Goal: Complete application form

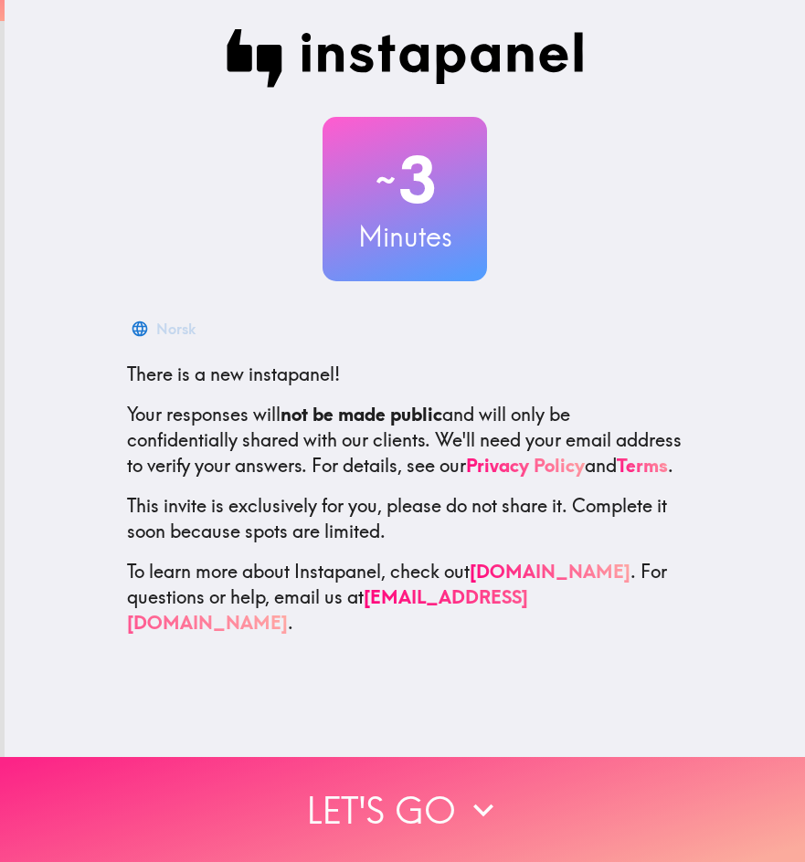
click at [478, 815] on icon "button" at bounding box center [483, 810] width 40 height 40
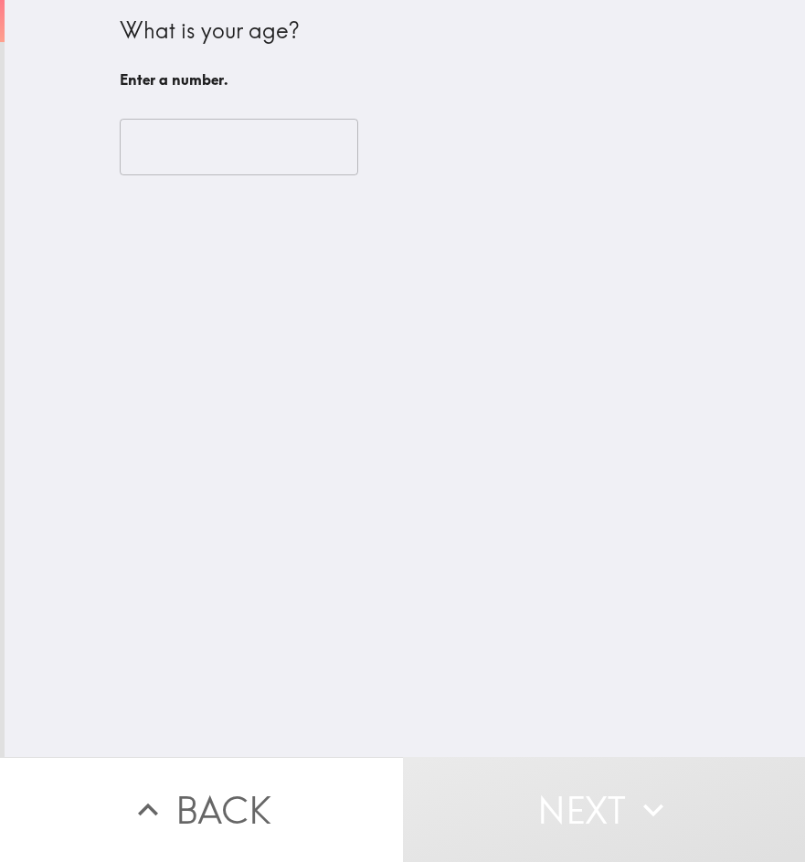
click at [182, 152] on input "number" at bounding box center [239, 147] width 238 height 57
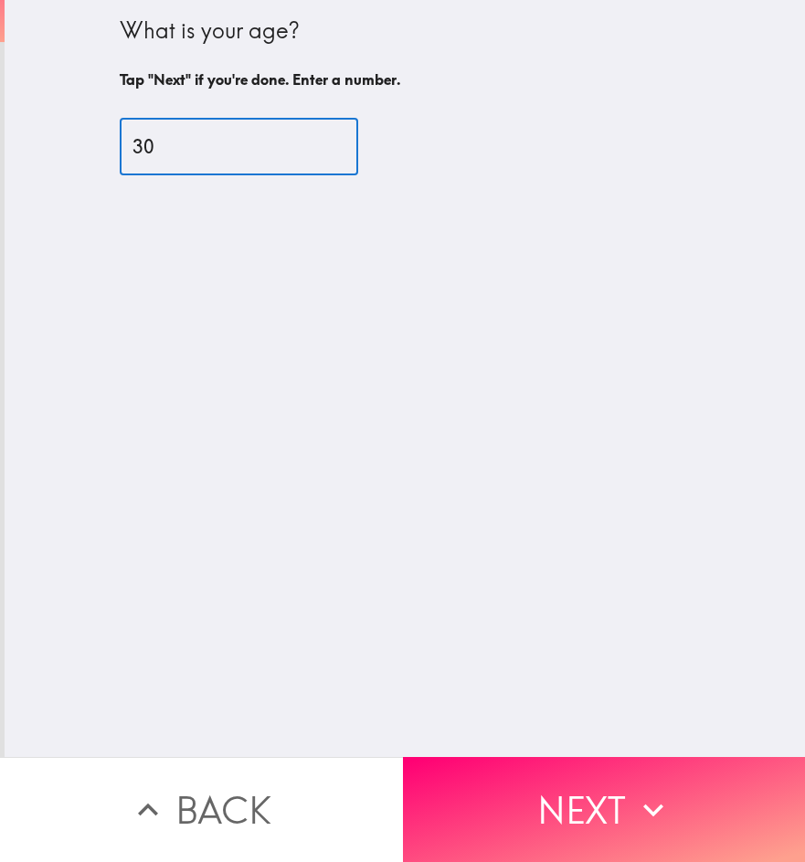
type input "30"
click at [537, 797] on button "Next" at bounding box center [604, 809] width 403 height 105
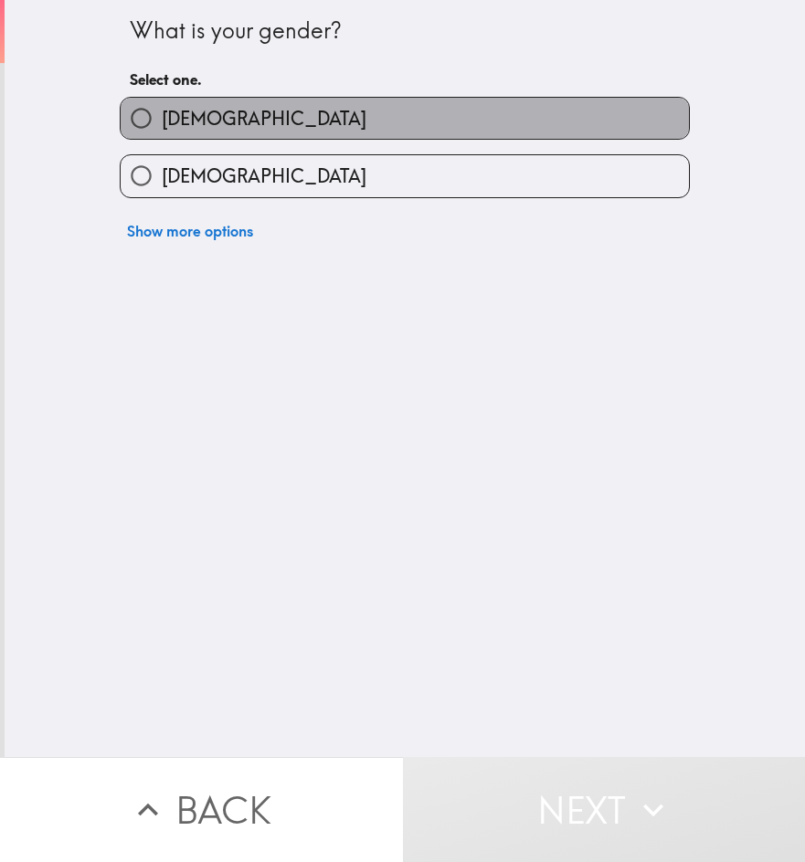
click at [294, 108] on label "[DEMOGRAPHIC_DATA]" at bounding box center [405, 118] width 568 height 41
click at [162, 108] on input "[DEMOGRAPHIC_DATA]" at bounding box center [141, 118] width 41 height 41
radio input "true"
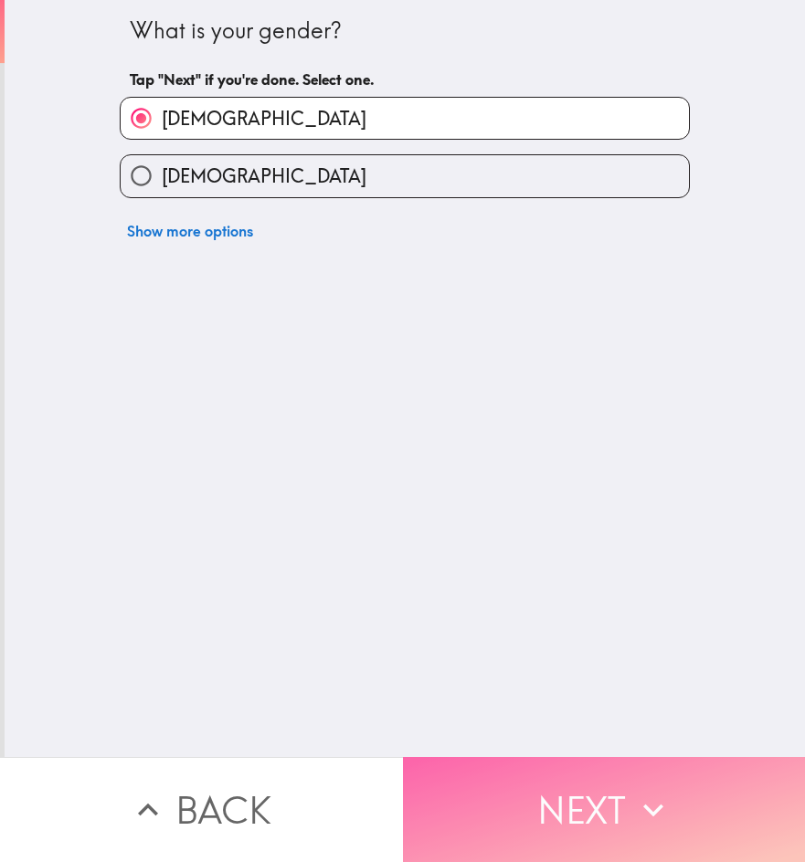
click at [642, 807] on icon "button" at bounding box center [653, 810] width 40 height 40
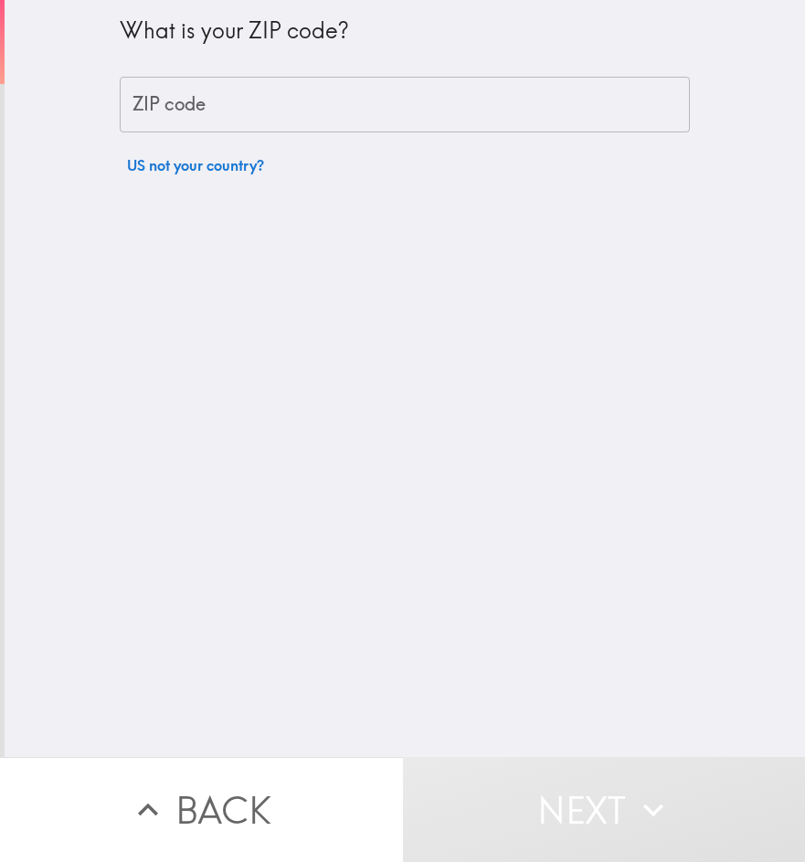
click at [345, 92] on input "ZIP code" at bounding box center [405, 105] width 570 height 57
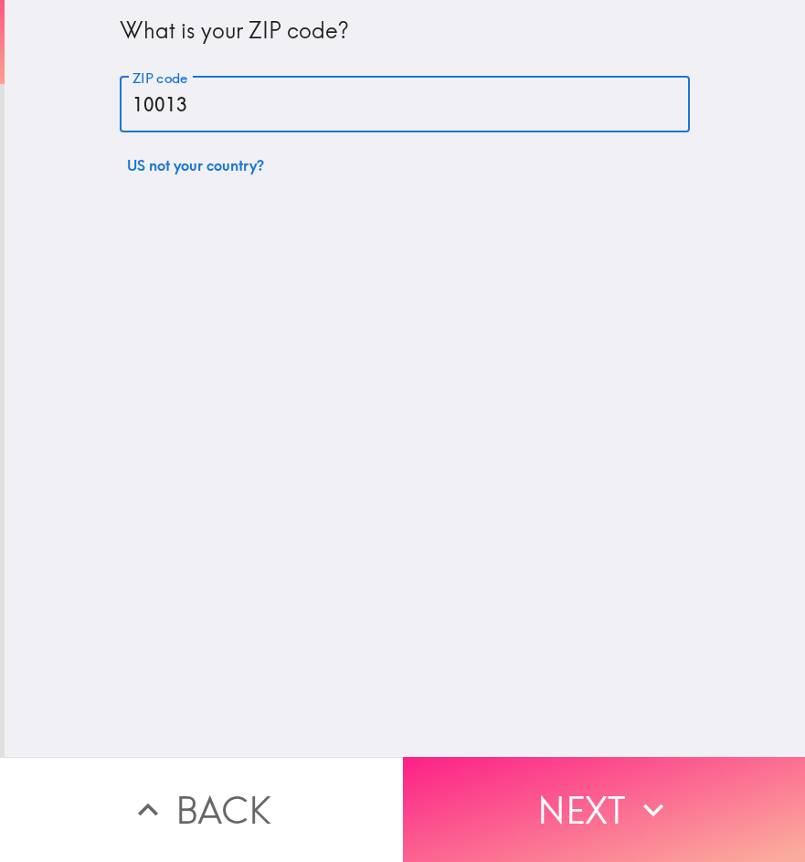
type input "10013"
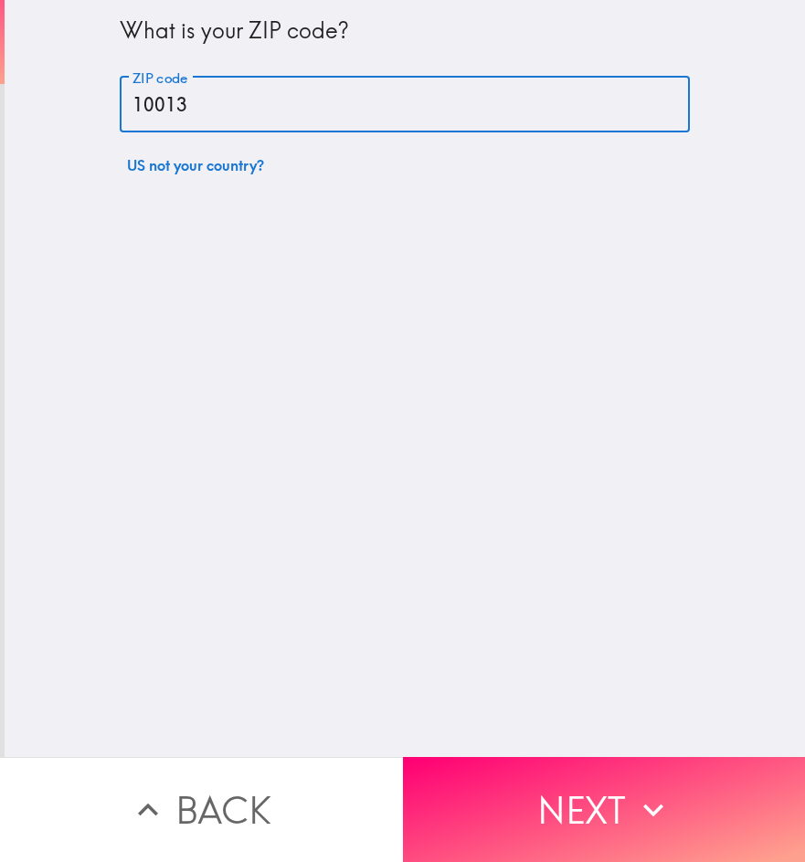
click at [603, 766] on button "Next" at bounding box center [604, 809] width 403 height 105
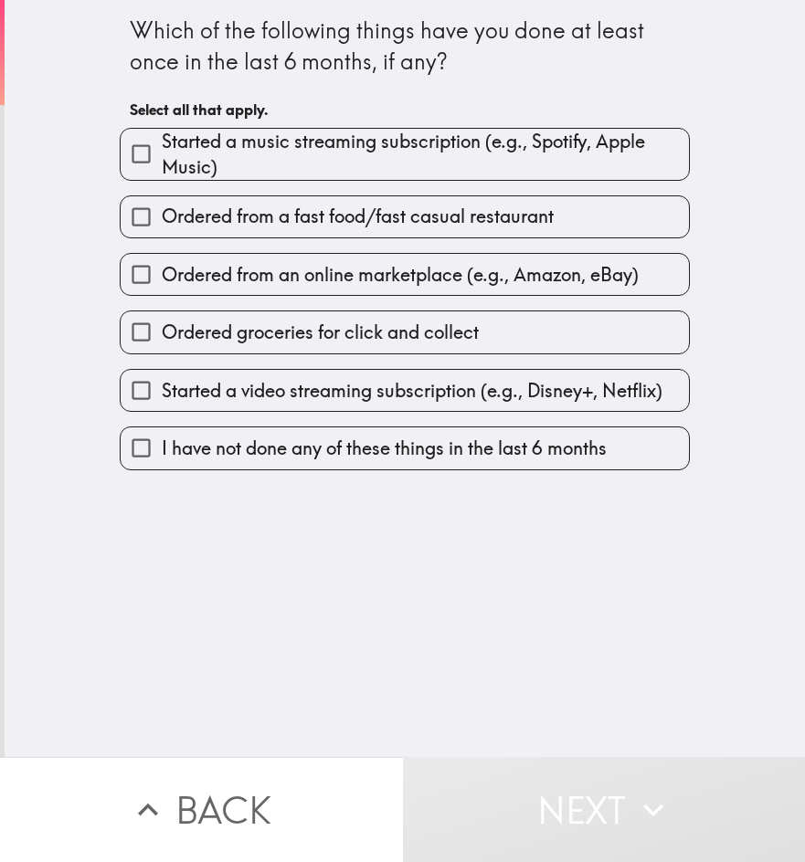
click at [373, 151] on span "Started a music streaming subscription (e.g., Spotify, Apple Music)" at bounding box center [425, 154] width 527 height 51
click at [162, 151] on input "Started a music streaming subscription (e.g., Spotify, Apple Music)" at bounding box center [141, 153] width 41 height 41
checkbox input "true"
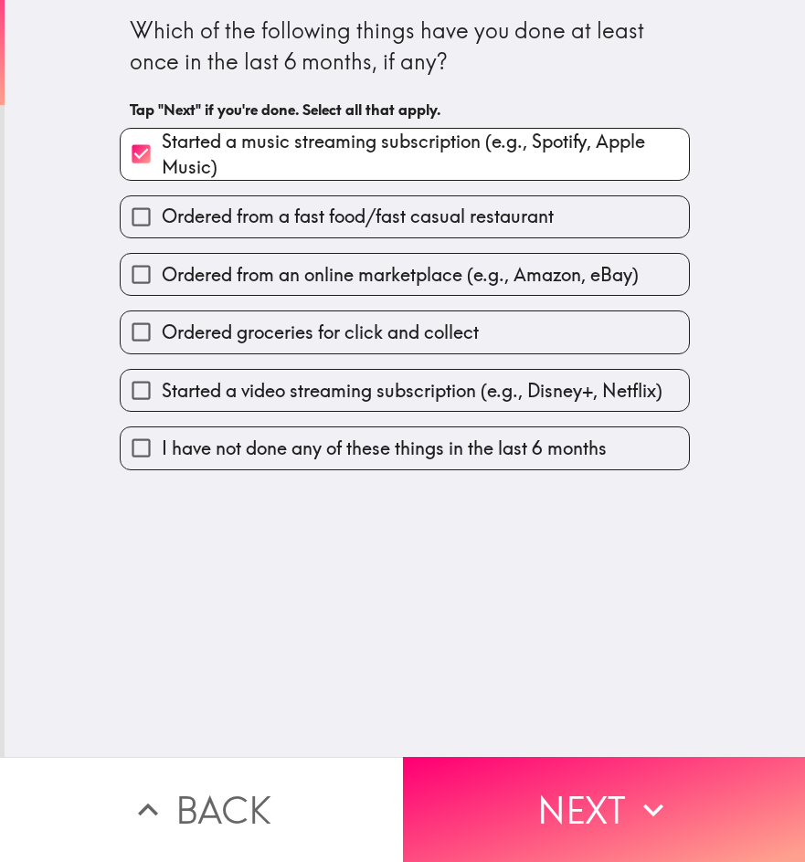
click at [370, 218] on span "Ordered from a fast food/fast casual restaurant" at bounding box center [358, 217] width 392 height 26
click at [162, 218] on input "Ordered from a fast food/fast casual restaurant" at bounding box center [141, 216] width 41 height 41
checkbox input "true"
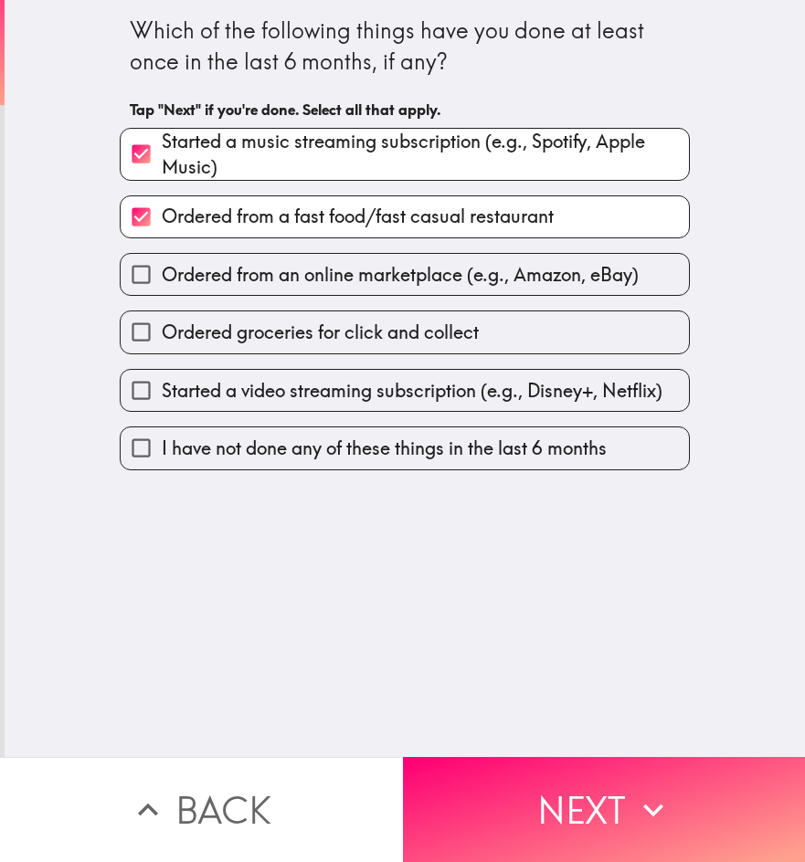
click at [373, 267] on span "Ordered from an online marketplace (e.g., Amazon, eBay)" at bounding box center [400, 275] width 477 height 26
click at [162, 267] on input "Ordered from an online marketplace (e.g., Amazon, eBay)" at bounding box center [141, 274] width 41 height 41
checkbox input "true"
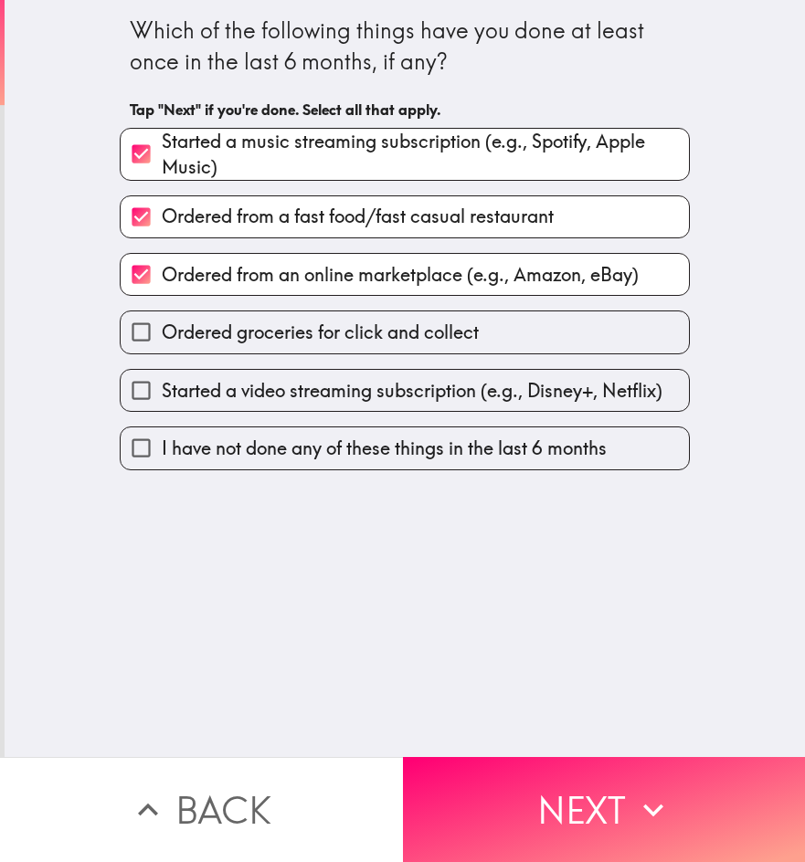
click at [545, 797] on button "Next" at bounding box center [604, 809] width 403 height 105
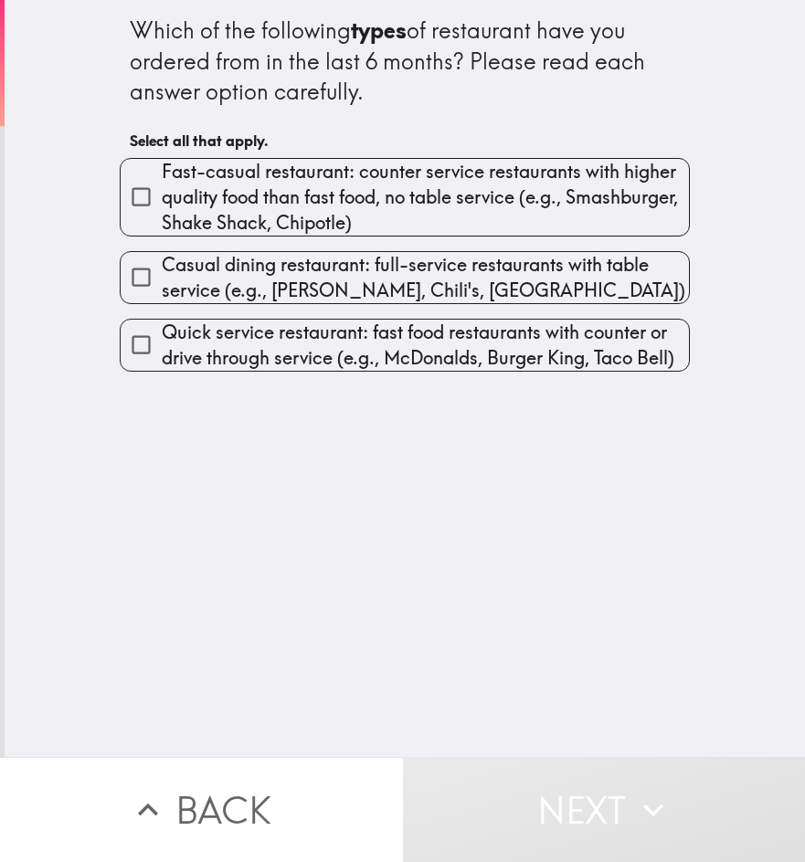
click at [448, 186] on span "Fast-casual restaurant: counter service restaurants with higher quality food th…" at bounding box center [425, 197] width 527 height 77
click at [162, 186] on input "Fast-casual restaurant: counter service restaurants with higher quality food th…" at bounding box center [141, 196] width 41 height 41
checkbox input "true"
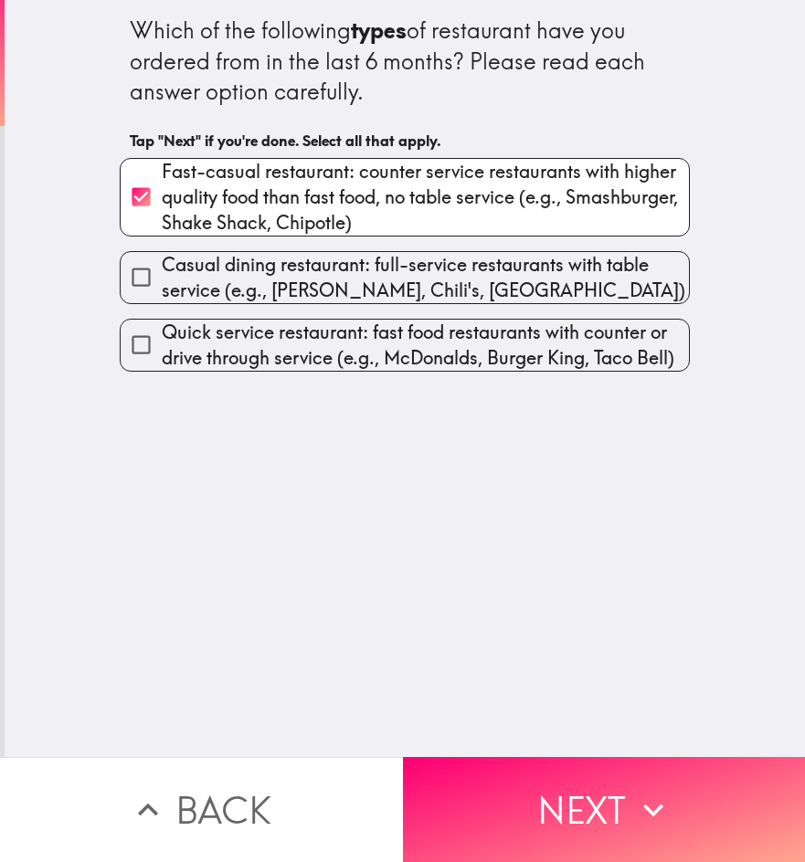
click at [437, 284] on span "Casual dining restaurant: full-service restaurants with table service (e.g., [P…" at bounding box center [425, 277] width 527 height 51
click at [162, 284] on input "Casual dining restaurant: full-service restaurants with table service (e.g., [P…" at bounding box center [141, 277] width 41 height 41
checkbox input "true"
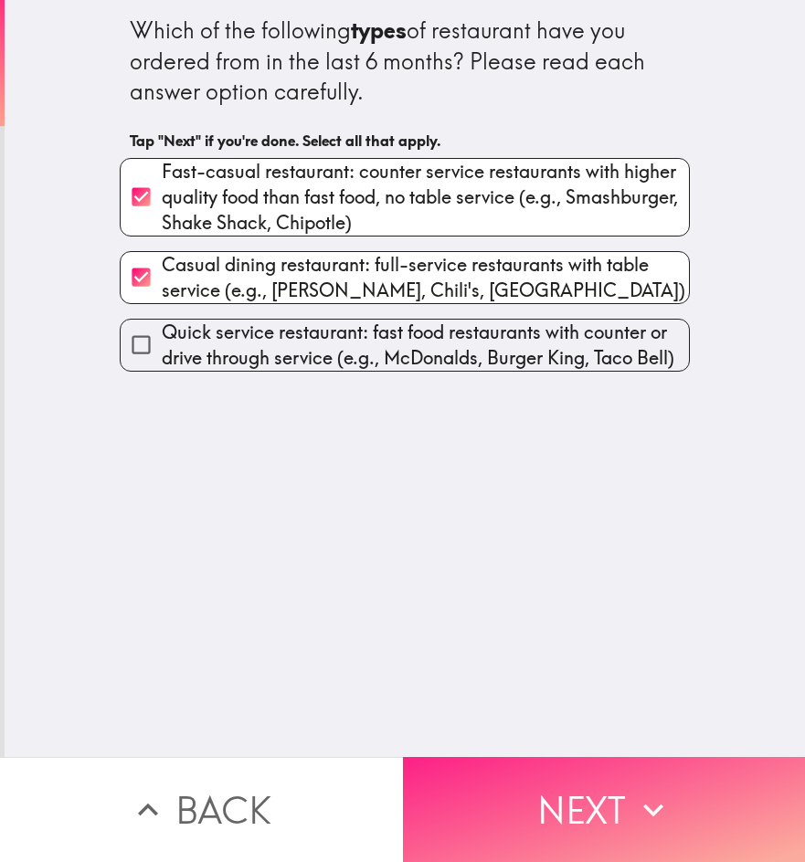
click at [578, 787] on button "Next" at bounding box center [604, 809] width 403 height 105
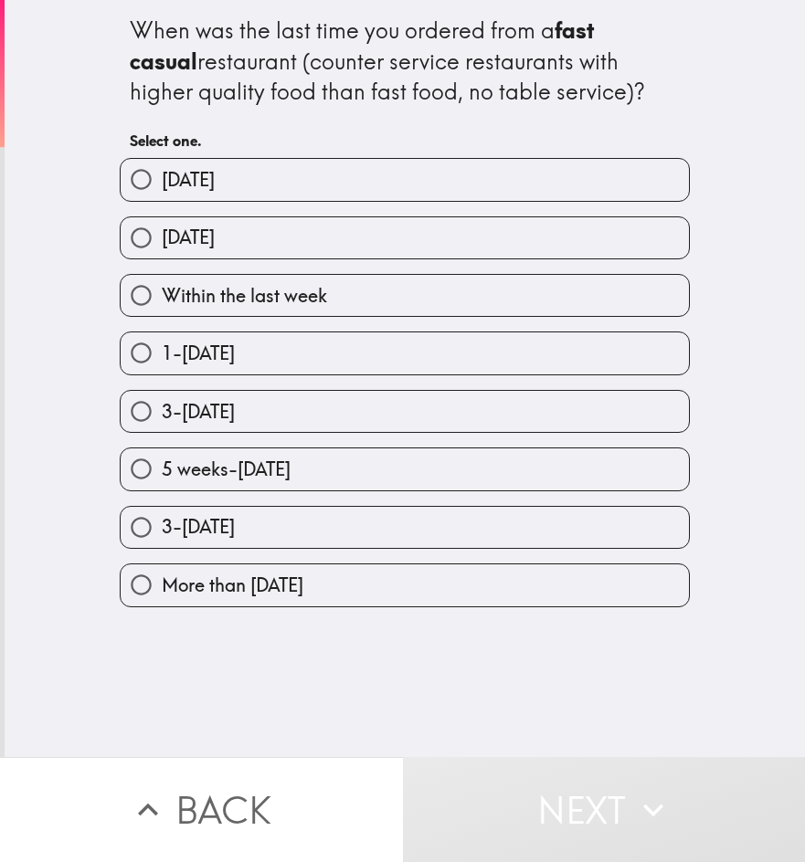
click at [446, 206] on div "[DATE]" at bounding box center [397, 231] width 584 height 58
click at [479, 179] on label "[DATE]" at bounding box center [405, 179] width 568 height 41
click at [162, 179] on input "[DATE]" at bounding box center [141, 179] width 41 height 41
radio input "true"
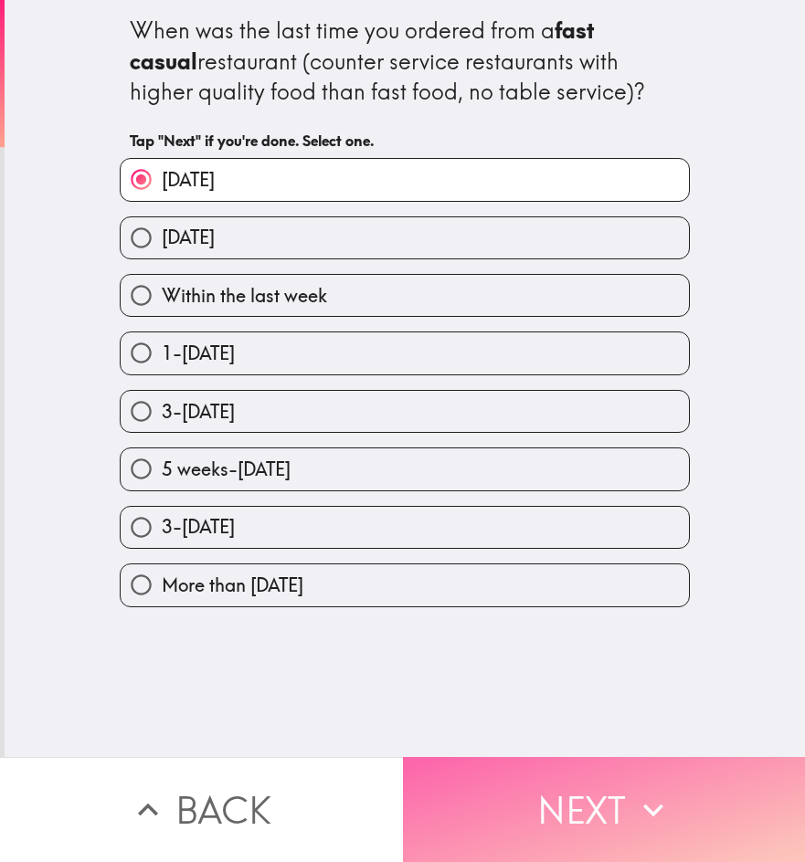
click at [569, 803] on button "Next" at bounding box center [604, 809] width 403 height 105
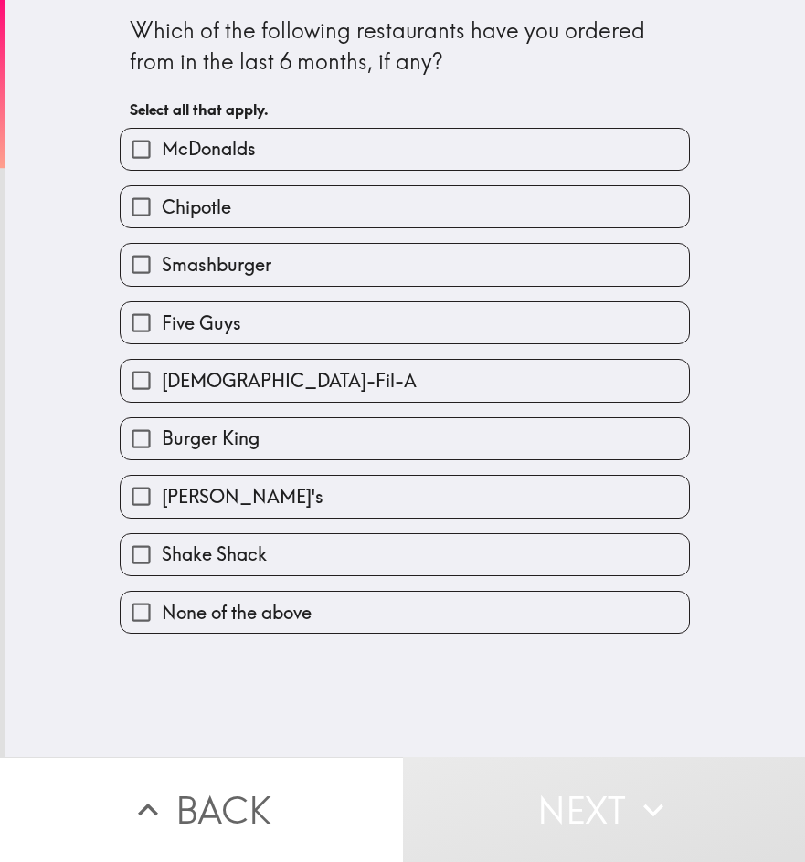
click at [445, 327] on label "Five Guys" at bounding box center [405, 322] width 568 height 41
click at [162, 327] on input "Five Guys" at bounding box center [141, 322] width 41 height 41
checkbox input "true"
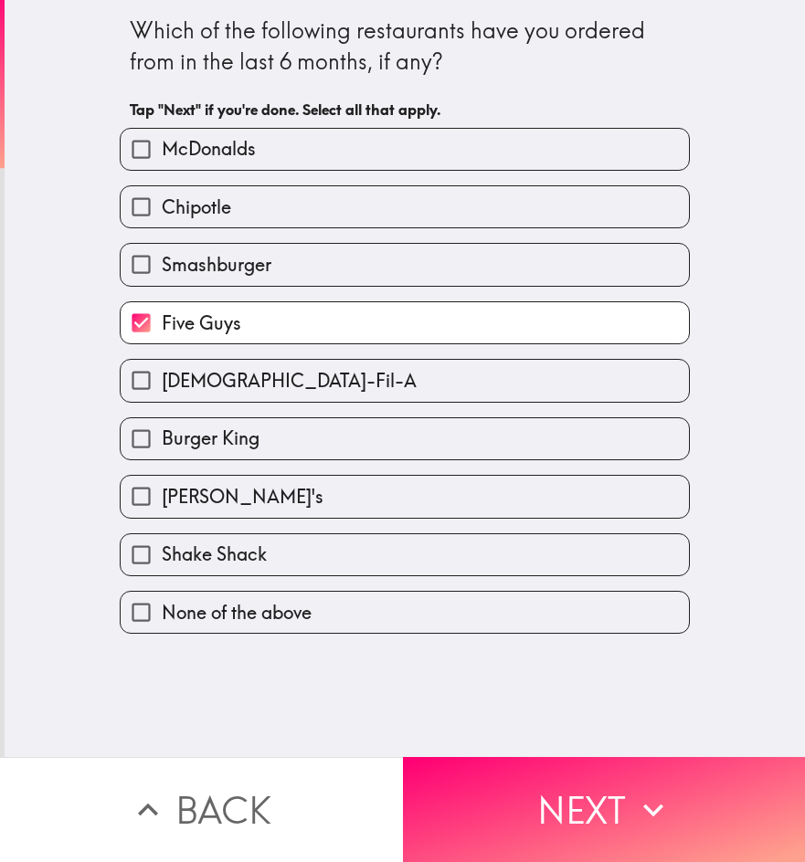
click at [462, 229] on div "Smashburger" at bounding box center [397, 257] width 584 height 58
click at [458, 144] on label "McDonalds" at bounding box center [405, 149] width 568 height 41
click at [162, 144] on input "McDonalds" at bounding box center [141, 149] width 41 height 41
checkbox input "true"
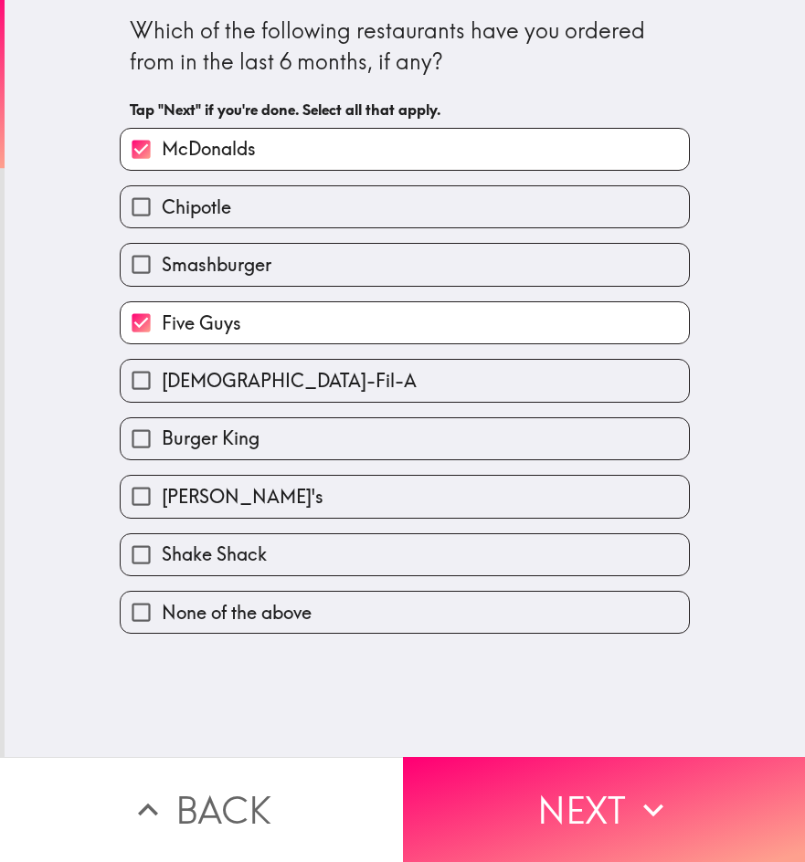
click at [424, 204] on label "Chipotle" at bounding box center [405, 206] width 568 height 41
click at [162, 204] on input "Chipotle" at bounding box center [141, 206] width 41 height 41
checkbox input "true"
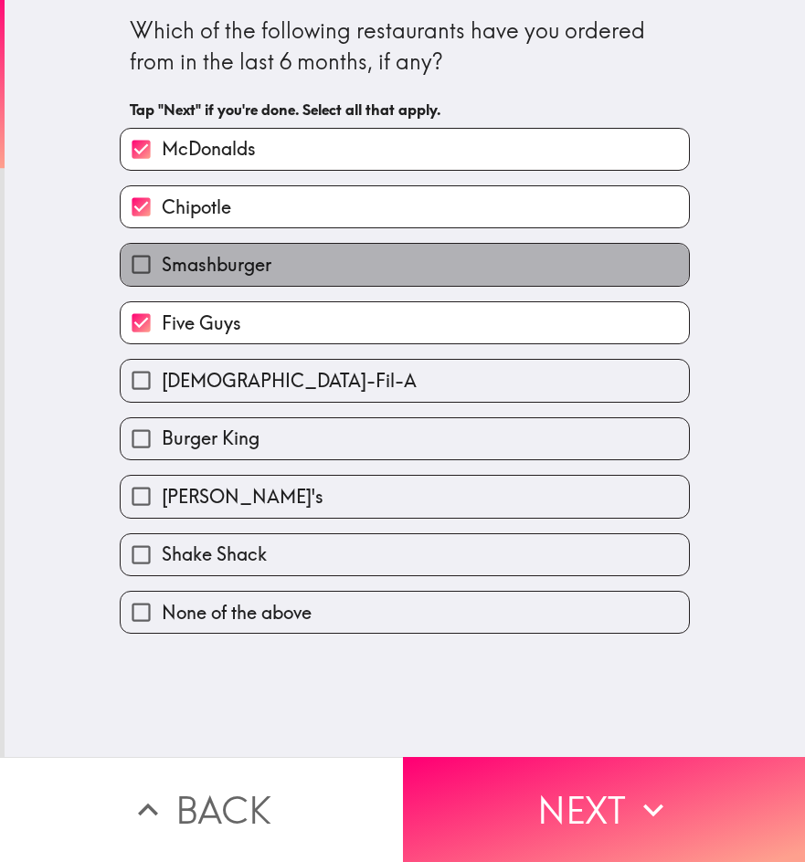
click at [458, 258] on label "Smashburger" at bounding box center [405, 264] width 568 height 41
click at [162, 258] on input "Smashburger" at bounding box center [141, 264] width 41 height 41
checkbox input "true"
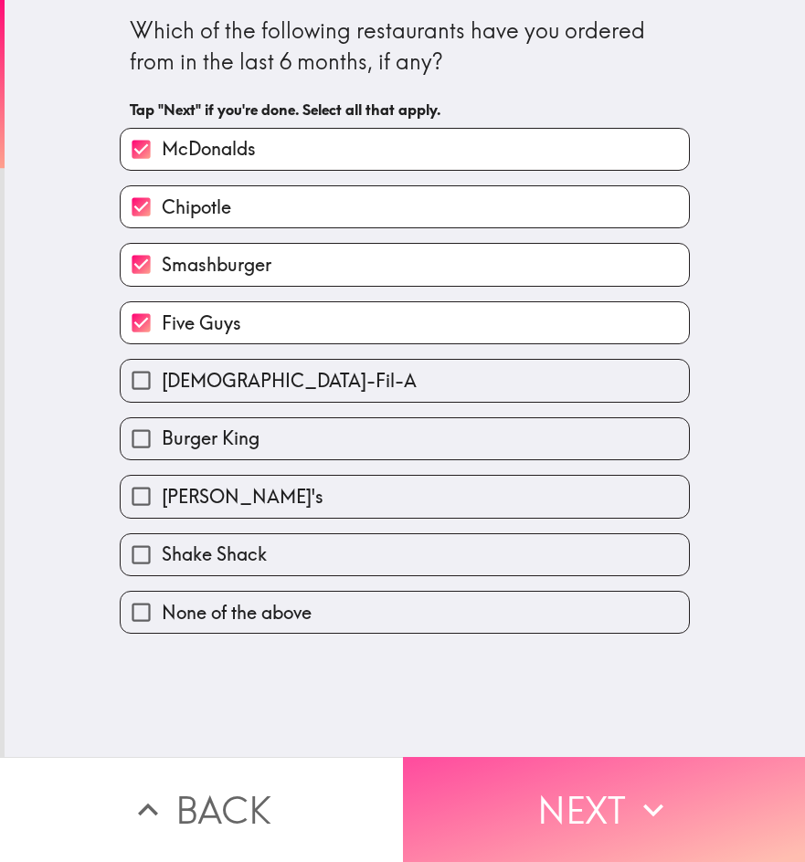
drag, startPoint x: 579, startPoint y: 794, endPoint x: 588, endPoint y: 814, distance: 21.2
click at [579, 795] on button "Next" at bounding box center [604, 809] width 403 height 105
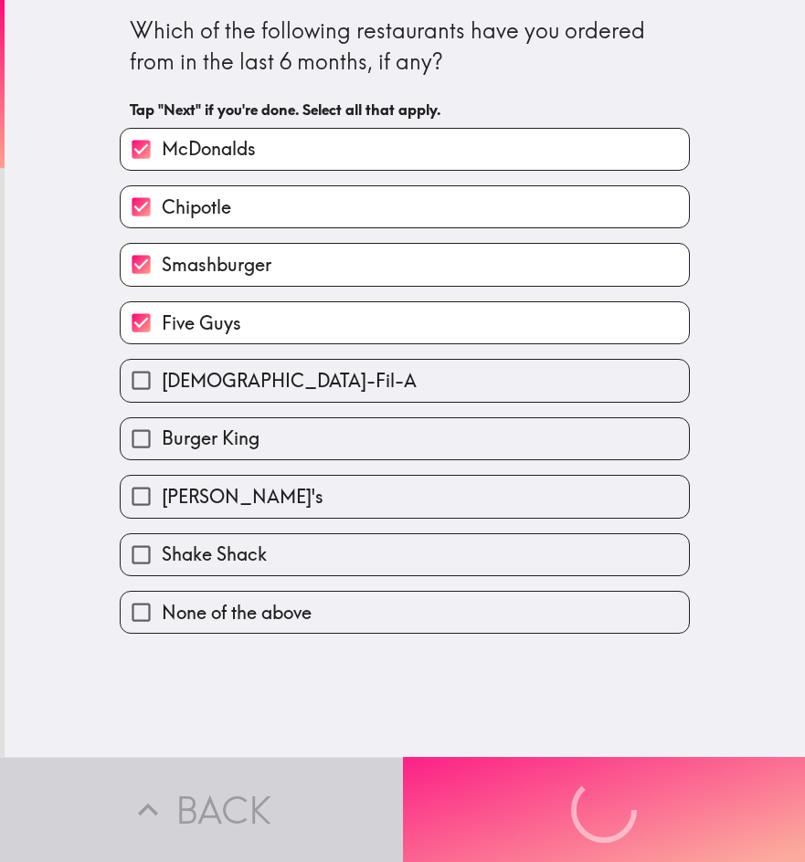
drag, startPoint x: 590, startPoint y: 815, endPoint x: 645, endPoint y: 805, distance: 55.7
click at [600, 817] on div "Back Next" at bounding box center [402, 809] width 805 height 105
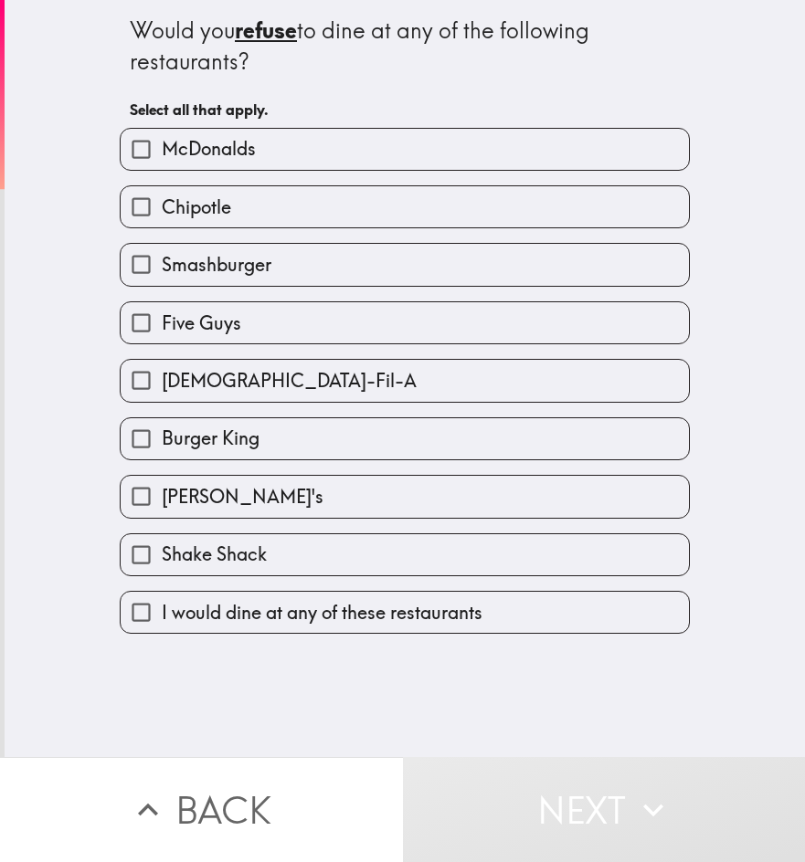
click at [359, 339] on label "Five Guys" at bounding box center [405, 322] width 568 height 41
click at [162, 339] on input "Five Guys" at bounding box center [141, 322] width 41 height 41
checkbox input "true"
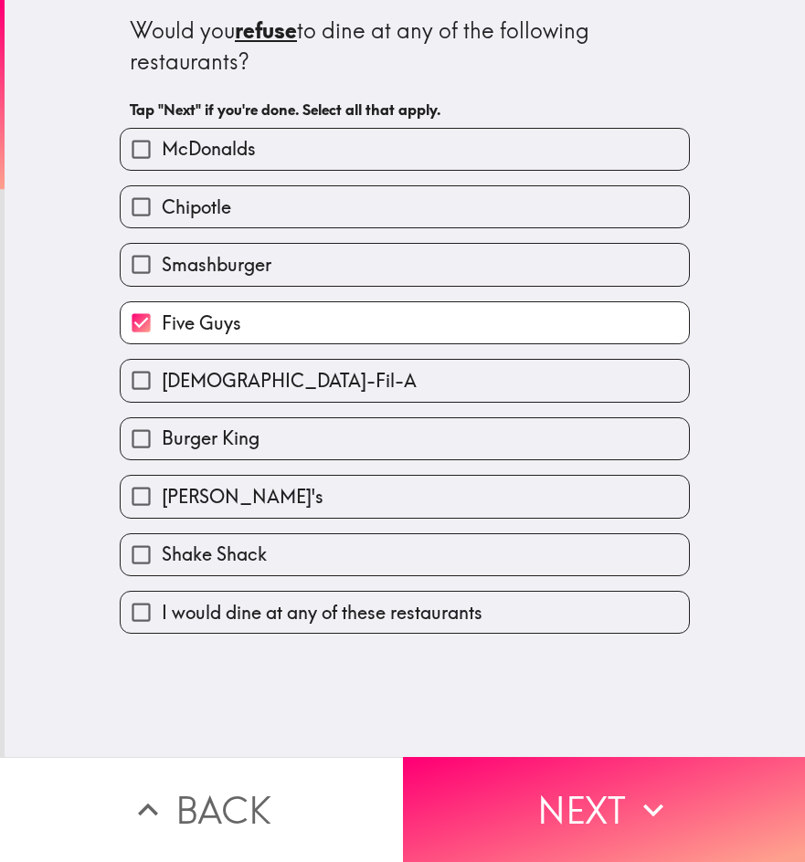
click at [403, 251] on label "Smashburger" at bounding box center [405, 264] width 568 height 41
click at [162, 251] on input "Smashburger" at bounding box center [141, 264] width 41 height 41
checkbox input "true"
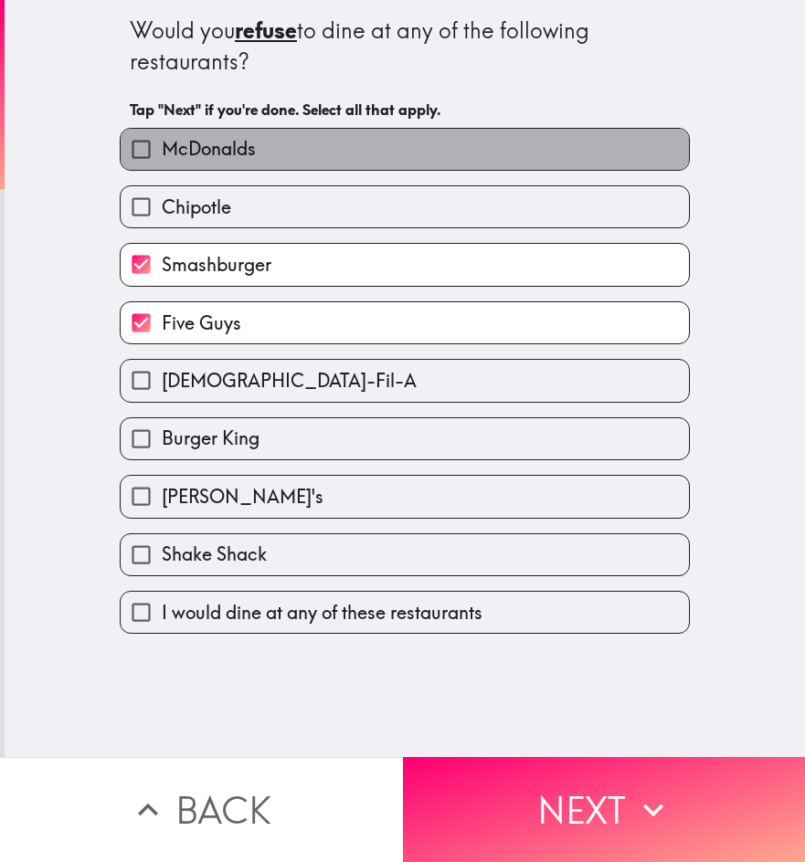
click at [447, 163] on label "McDonalds" at bounding box center [405, 149] width 568 height 41
click at [162, 163] on input "McDonalds" at bounding box center [141, 149] width 41 height 41
checkbox input "true"
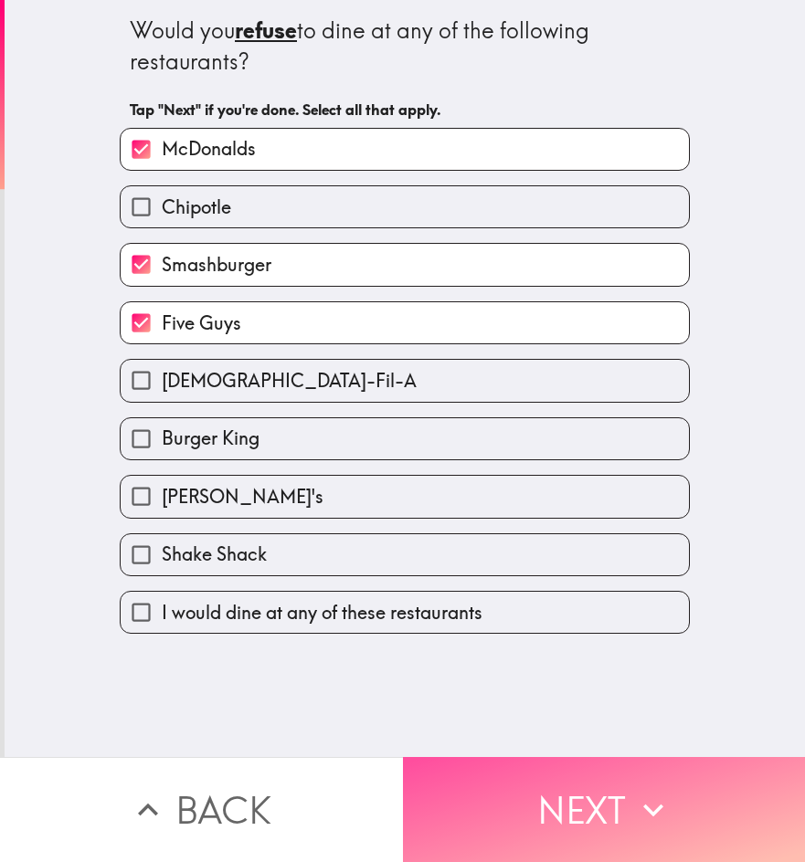
click at [532, 805] on button "Next" at bounding box center [604, 809] width 403 height 105
